Goal: Transaction & Acquisition: Purchase product/service

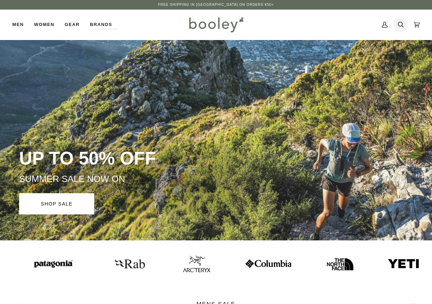
click at [400, 26] on icon at bounding box center [401, 24] width 6 height 10
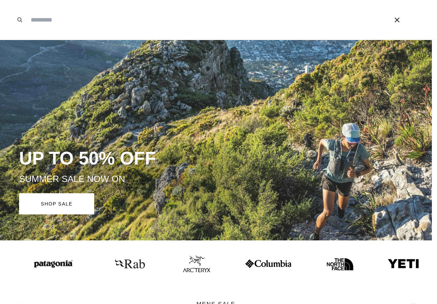
click at [284, 31] on input "Search our store" at bounding box center [199, 20] width 345 height 40
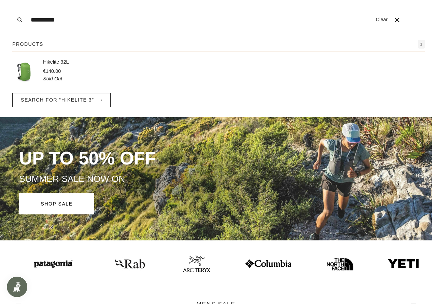
type input "**********"
click at [53, 65] on p "Hikelite 32L" at bounding box center [56, 62] width 26 height 8
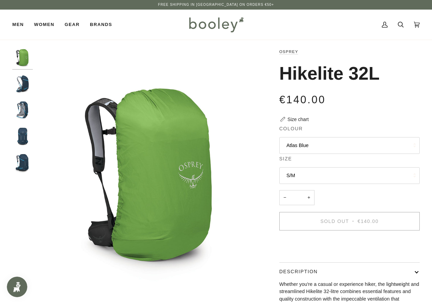
click at [324, 179] on button "S/M" at bounding box center [349, 175] width 140 height 17
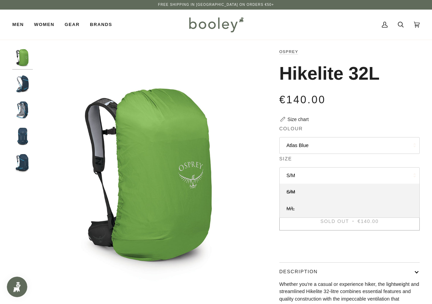
click at [299, 210] on link "M/L" at bounding box center [350, 208] width 140 height 17
